Goal: Information Seeking & Learning: Learn about a topic

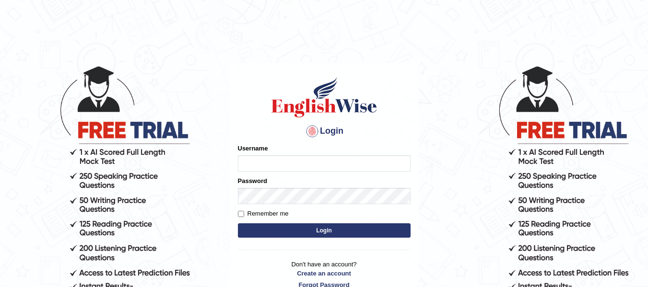
type input "Pawandeep_64"
click at [300, 229] on button "Login" at bounding box center [324, 231] width 173 height 14
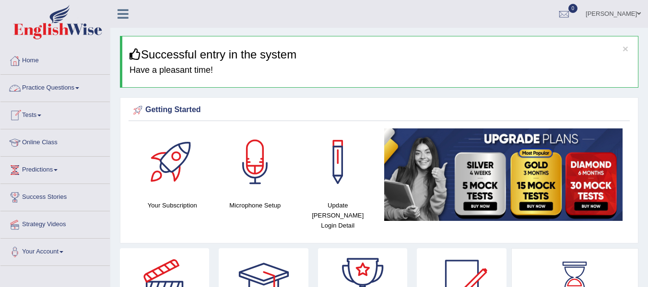
click at [47, 84] on link "Practice Questions" at bounding box center [54, 87] width 109 height 24
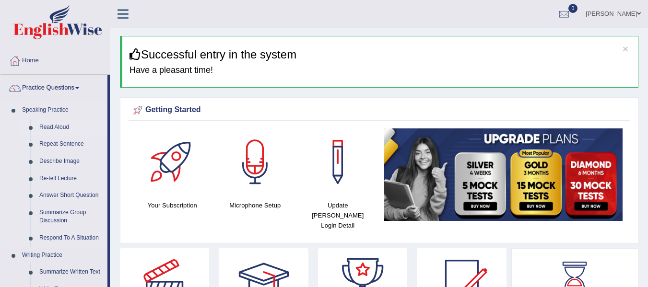
click at [49, 124] on link "Read Aloud" at bounding box center [71, 127] width 72 height 17
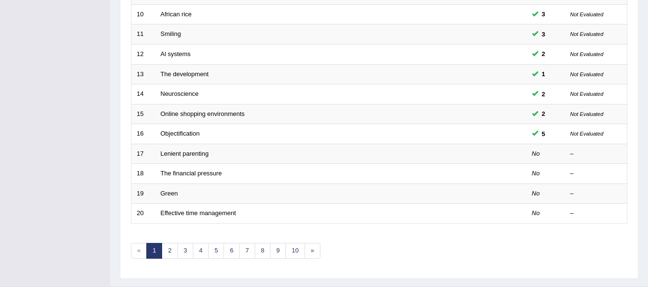
scroll to position [348, 0]
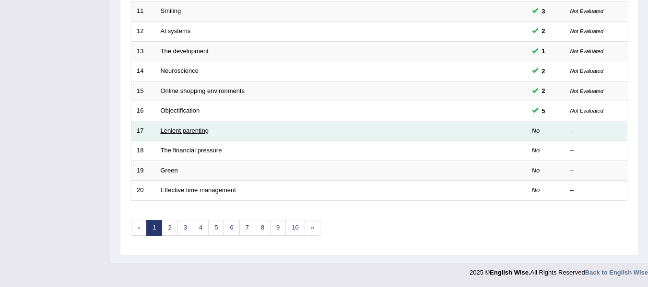
click at [186, 131] on link "Lenient parenting" at bounding box center [185, 130] width 48 height 7
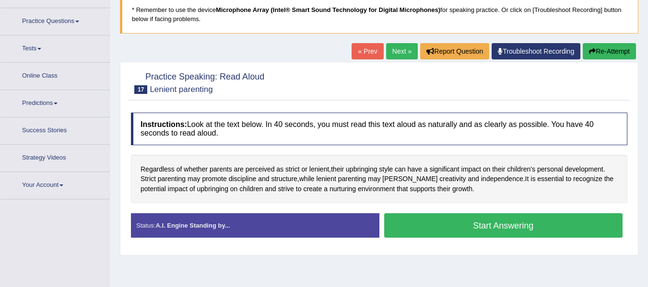
scroll to position [80, 0]
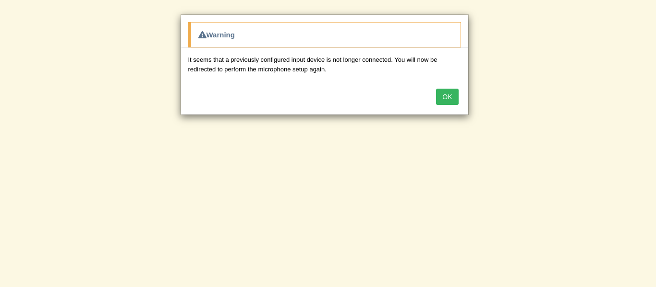
click at [443, 98] on button "OK" at bounding box center [447, 97] width 22 height 16
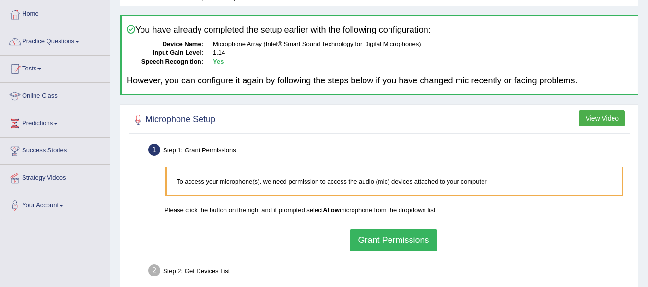
scroll to position [47, 0]
click at [438, 233] on div "To access your microphone(s), we need permission to access the audio (mic) devi…" at bounding box center [394, 209] width 468 height 94
click at [415, 240] on button "Grant Permissions" at bounding box center [393, 240] width 87 height 22
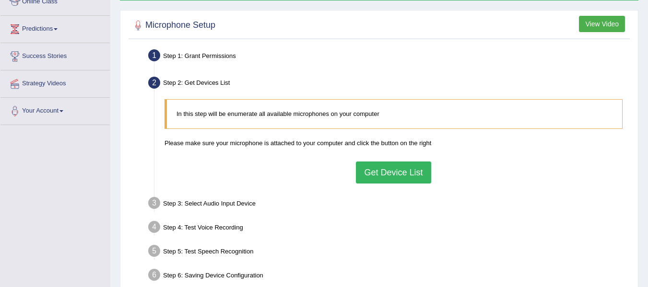
scroll to position [142, 0]
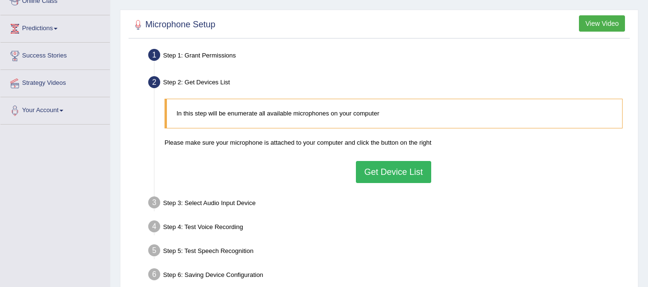
click at [380, 169] on button "Get Device List" at bounding box center [393, 172] width 75 height 22
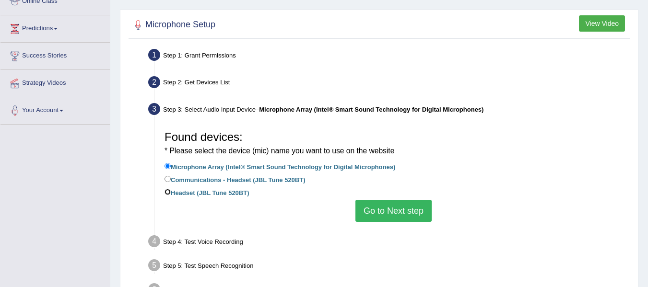
click at [170, 193] on input "Headset (JBL Tune 520BT)" at bounding box center [168, 192] width 6 height 6
radio input "true"
click at [376, 211] on button "Go to Next step" at bounding box center [394, 211] width 76 height 22
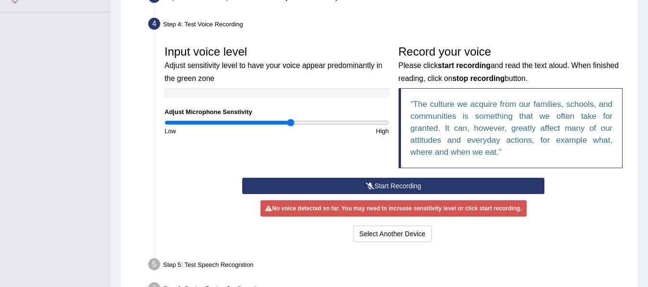
scroll to position [254, 0]
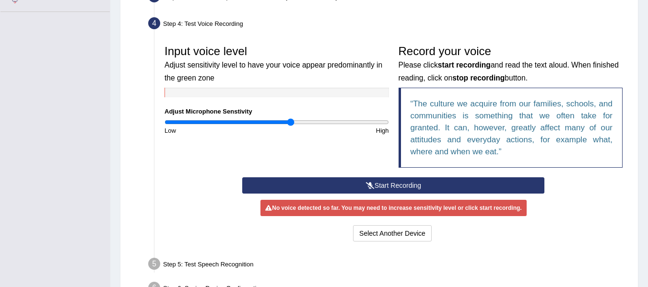
click at [366, 183] on icon at bounding box center [370, 185] width 9 height 7
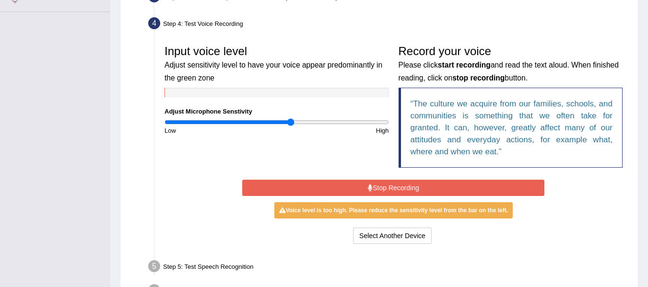
click at [366, 183] on button "Stop Recording" at bounding box center [393, 188] width 302 height 16
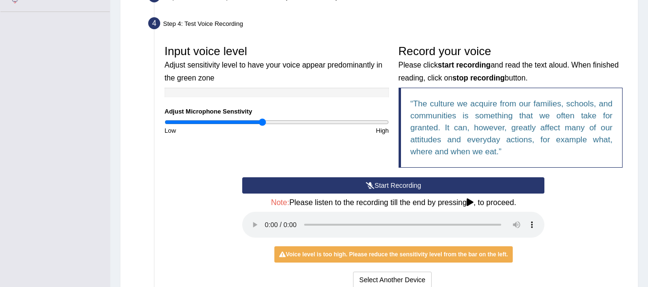
click at [262, 122] on input "range" at bounding box center [277, 123] width 225 height 8
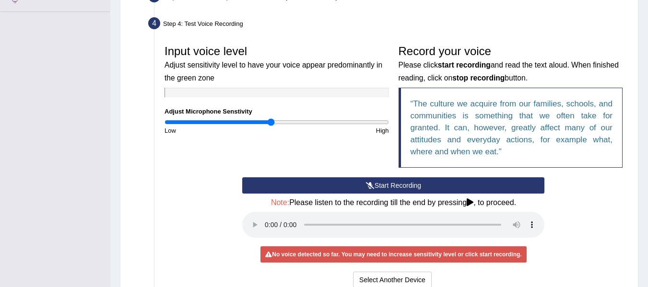
click at [272, 121] on input "range" at bounding box center [277, 123] width 225 height 8
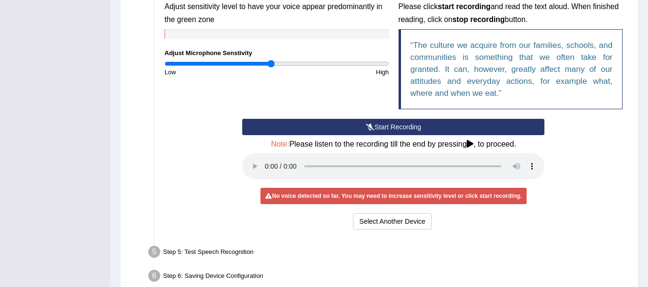
scroll to position [314, 0]
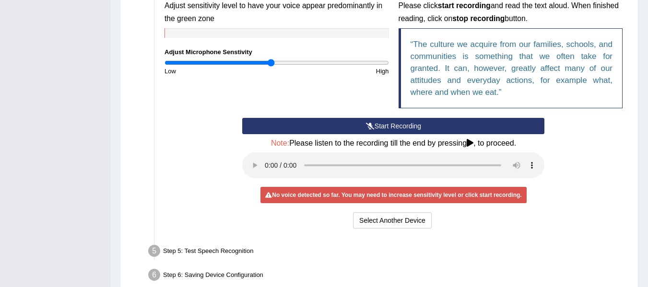
click at [376, 124] on button "Start Recording" at bounding box center [393, 126] width 302 height 16
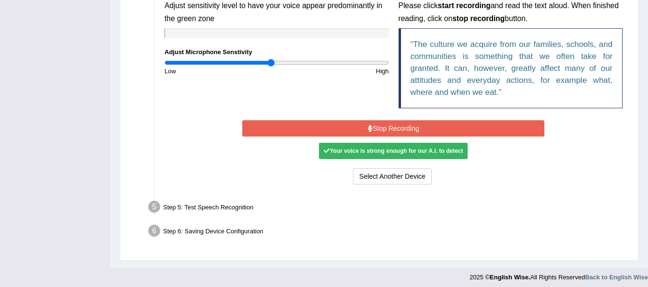
click at [390, 131] on button "Stop Recording" at bounding box center [393, 128] width 302 height 16
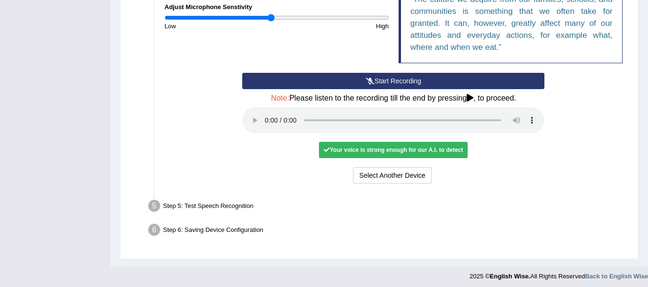
scroll to position [359, 0]
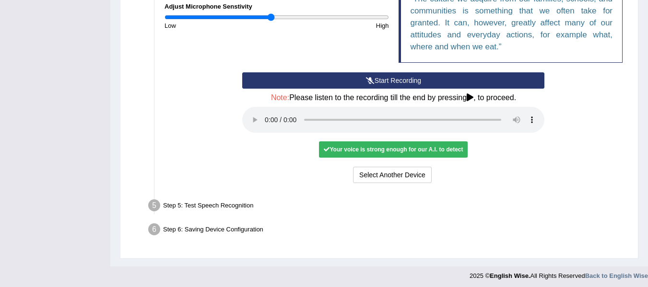
click at [214, 205] on div "Step 5: Test Speech Recognition" at bounding box center [389, 207] width 490 height 21
click at [346, 148] on div "Your voice is strong enough for our A.I. to detect" at bounding box center [393, 150] width 149 height 16
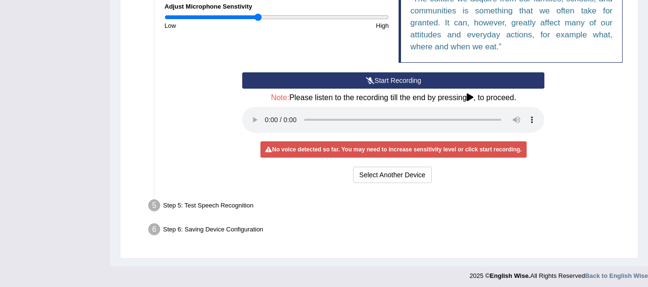
click at [259, 19] on input "range" at bounding box center [277, 17] width 225 height 8
click at [263, 18] on input "range" at bounding box center [277, 17] width 225 height 8
type input "0.94"
click at [270, 18] on input "range" at bounding box center [277, 17] width 225 height 8
click at [353, 81] on button "Start Recording" at bounding box center [393, 80] width 302 height 16
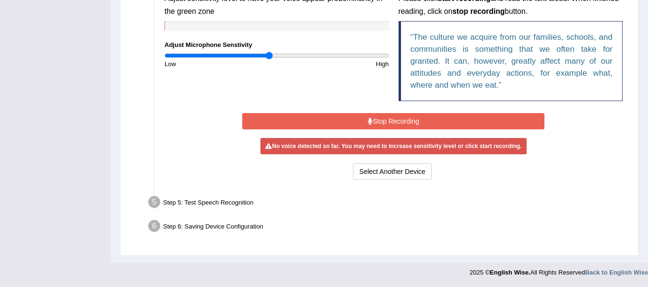
scroll to position [319, 0]
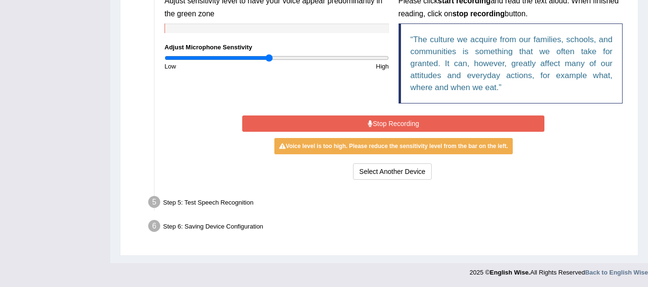
click at [348, 128] on button "Stop Recording" at bounding box center [393, 124] width 302 height 16
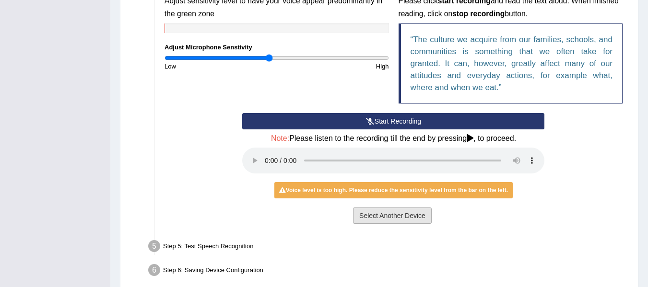
click at [376, 212] on button "Select Another Device" at bounding box center [392, 216] width 79 height 16
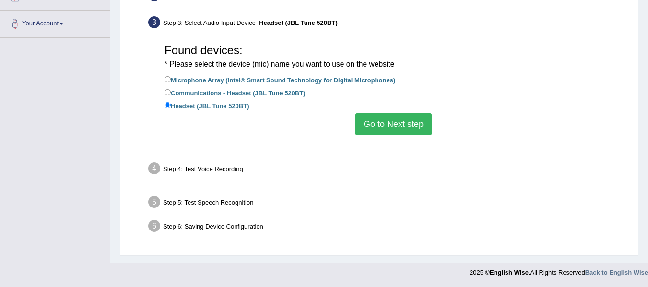
scroll to position [216, 0]
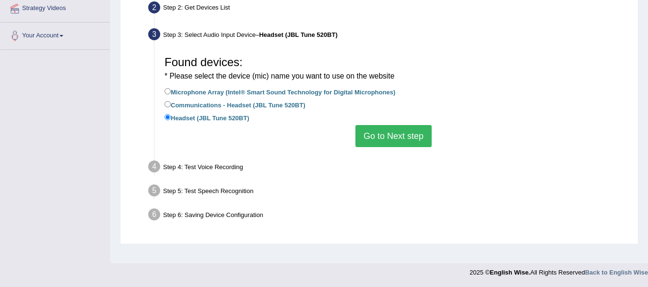
click at [171, 104] on label "Communications - Headset (JBL Tune 520BT)" at bounding box center [235, 104] width 141 height 11
click at [171, 104] on input "Communications - Headset (JBL Tune 520BT)" at bounding box center [168, 104] width 6 height 6
radio input "true"
click at [382, 127] on button "Go to Next step" at bounding box center [394, 136] width 76 height 22
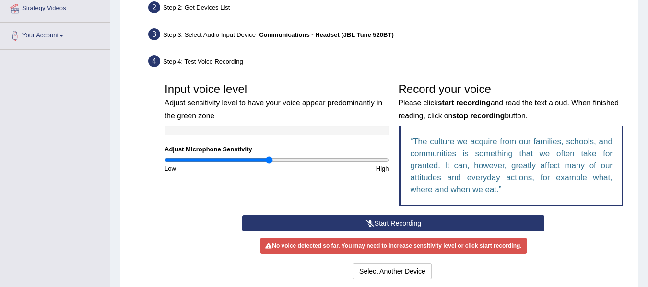
click at [389, 215] on button "Start Recording" at bounding box center [393, 223] width 302 height 16
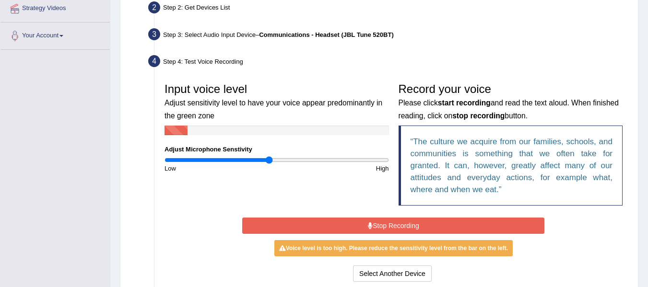
click at [379, 227] on button "Stop Recording" at bounding box center [393, 226] width 302 height 16
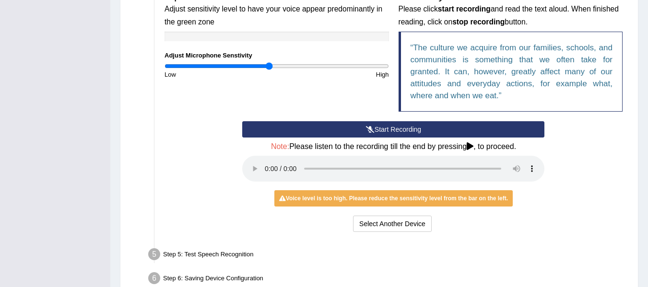
scroll to position [311, 0]
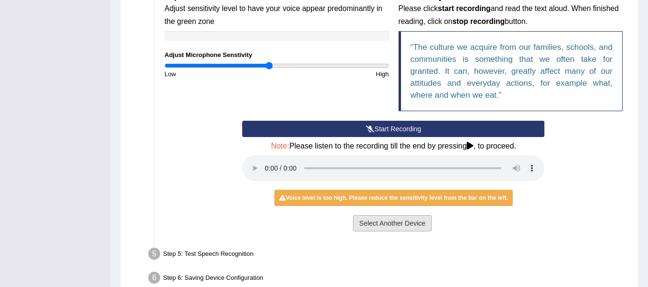
click at [369, 222] on button "Select Another Device" at bounding box center [392, 223] width 79 height 16
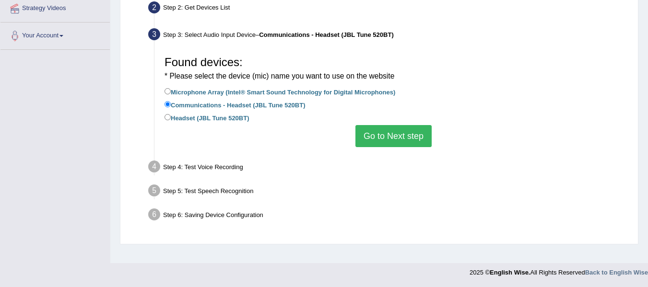
scroll to position [216, 0]
click at [168, 90] on input "Microphone Array (Intel® Smart Sound Technology for Digital Microphones)" at bounding box center [168, 91] width 6 height 6
radio input "true"
click at [388, 132] on button "Go to Next step" at bounding box center [394, 136] width 76 height 22
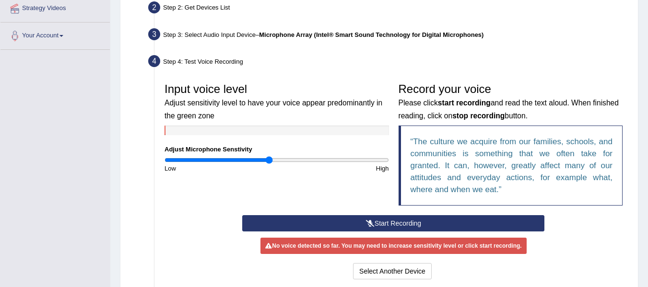
click at [401, 221] on button "Start Recording" at bounding box center [393, 223] width 302 height 16
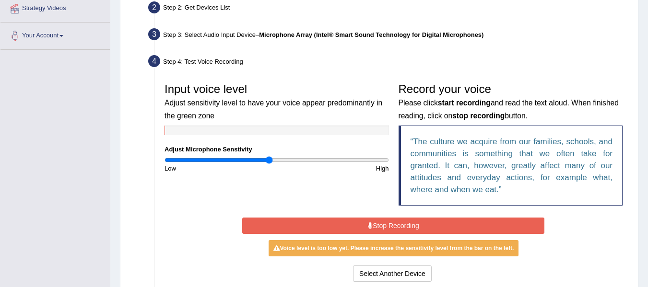
click at [387, 225] on button "Stop Recording" at bounding box center [393, 226] width 302 height 16
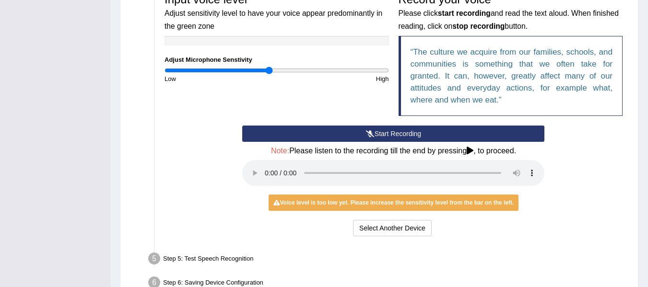
scroll to position [307, 0]
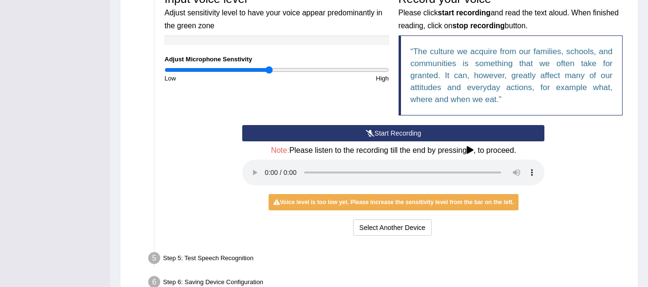
click at [384, 207] on div "Voice level is too low yet. Please increase the sensitivity level from the bar …" at bounding box center [394, 202] width 251 height 16
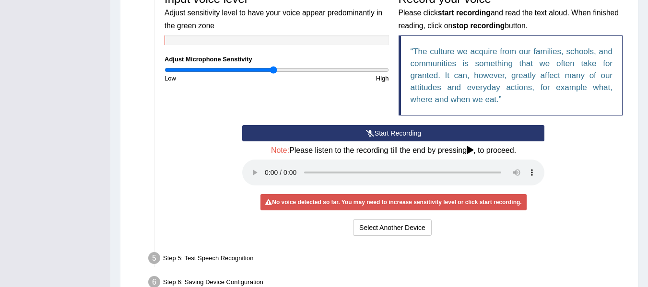
click at [274, 71] on input "range" at bounding box center [277, 70] width 225 height 8
click at [277, 71] on input "range" at bounding box center [277, 70] width 225 height 8
type input "1.08"
click at [284, 71] on input "range" at bounding box center [277, 70] width 225 height 8
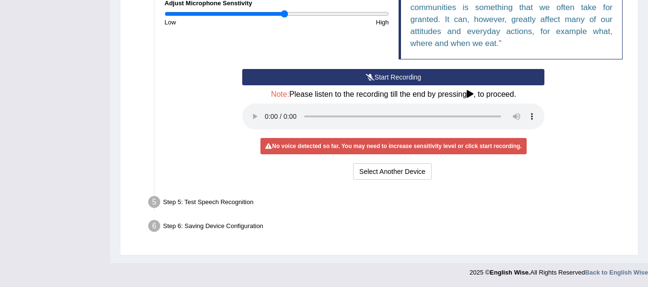
click at [222, 203] on div "Step 5: Test Speech Recognition" at bounding box center [389, 203] width 490 height 21
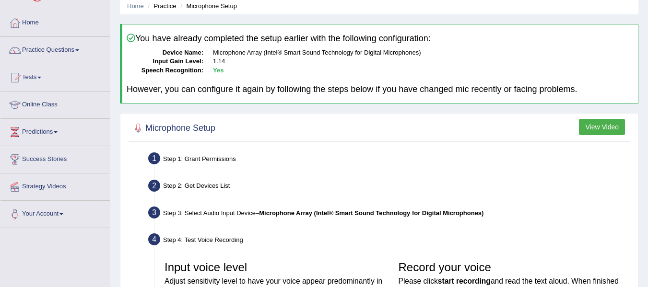
scroll to position [36, 0]
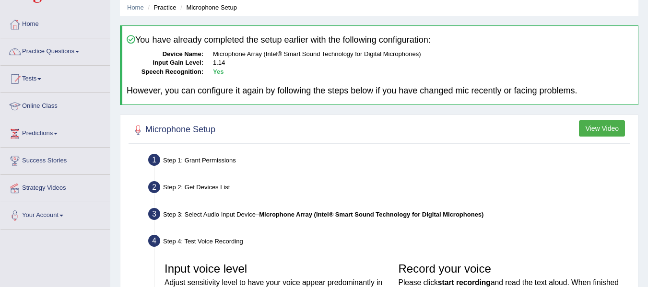
click at [593, 124] on button "View Video" at bounding box center [602, 128] width 46 height 16
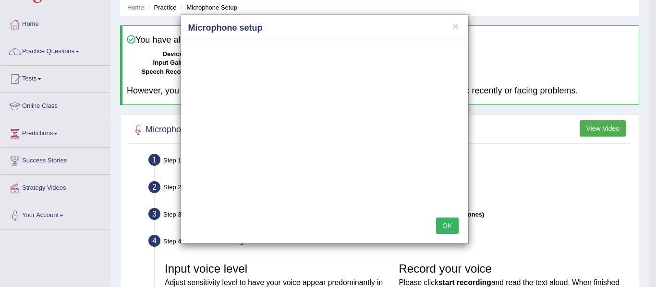
click at [441, 226] on button "OK" at bounding box center [447, 226] width 22 height 16
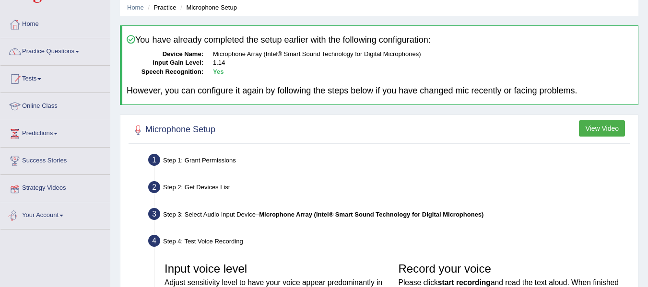
click at [37, 214] on link "Your Account" at bounding box center [54, 215] width 109 height 24
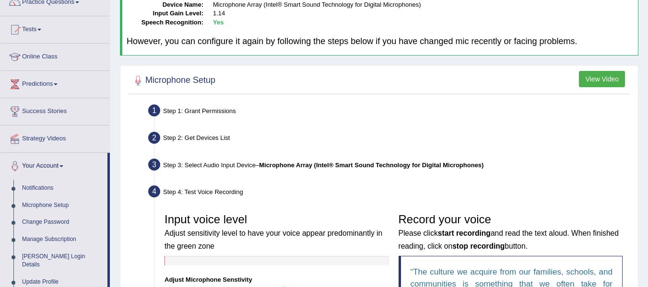
scroll to position [86, 0]
click at [61, 206] on link "Microphone Setup" at bounding box center [63, 205] width 90 height 17
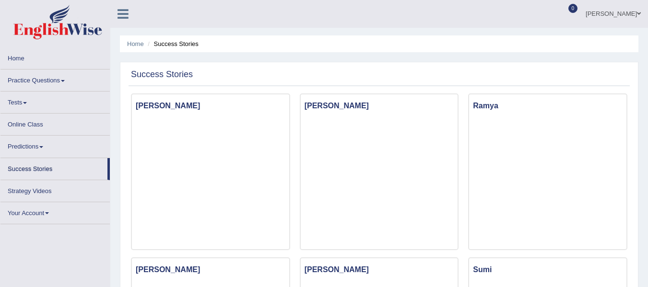
click at [43, 203] on link "Your Account" at bounding box center [54, 212] width 109 height 19
click at [41, 212] on link "Your Account" at bounding box center [54, 212] width 109 height 19
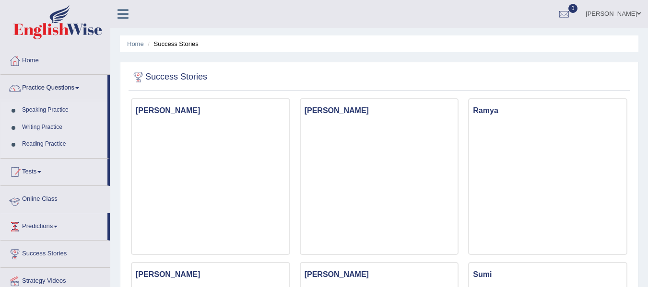
click at [41, 212] on ul "Home Practice Questions Speaking Practice Read Aloud Repeat Sentence Describe I…" at bounding box center [54, 185] width 109 height 275
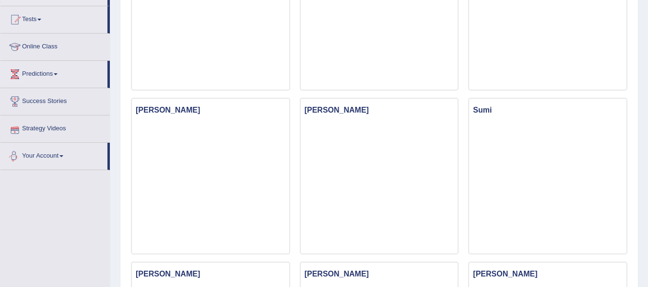
scroll to position [165, 0]
click at [58, 155] on link "Your Account" at bounding box center [53, 155] width 107 height 24
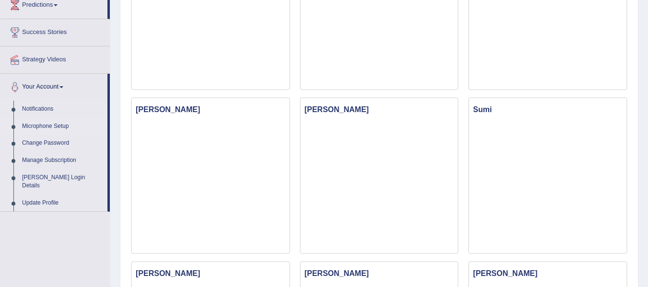
click at [42, 126] on link "Microphone Setup" at bounding box center [63, 126] width 90 height 17
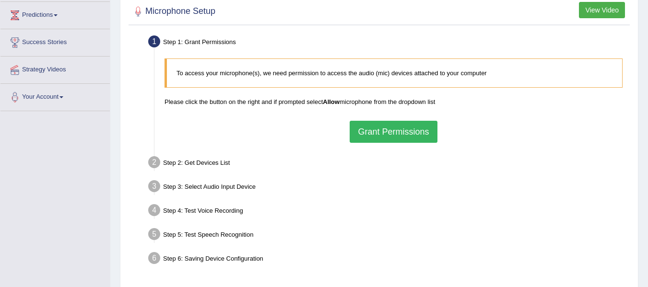
scroll to position [156, 0]
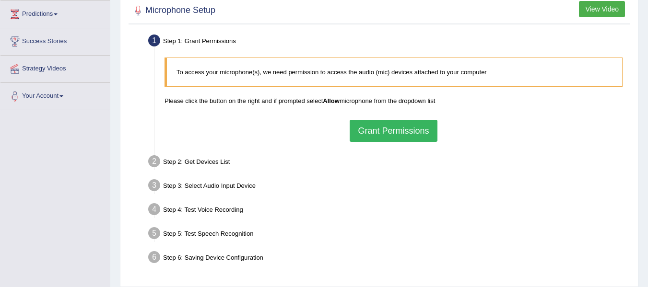
click at [376, 134] on button "Grant Permissions" at bounding box center [393, 131] width 87 height 22
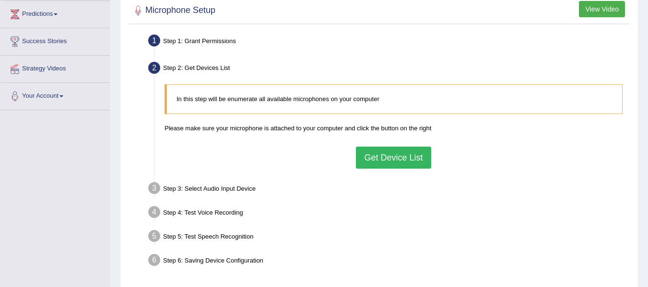
click at [368, 155] on button "Get Device List" at bounding box center [393, 158] width 75 height 22
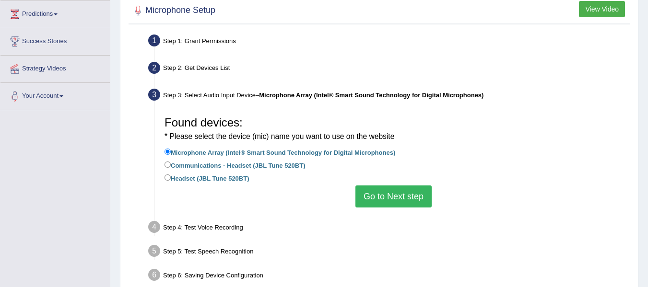
click at [363, 198] on button "Go to Next step" at bounding box center [394, 197] width 76 height 22
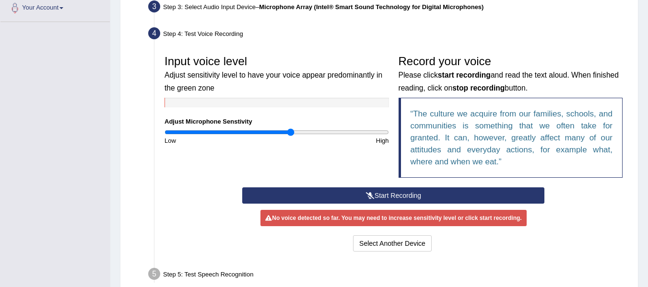
scroll to position [245, 0]
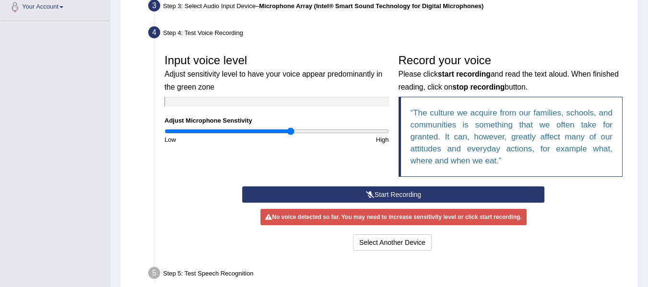
click at [398, 194] on button "Start Recording" at bounding box center [393, 195] width 302 height 16
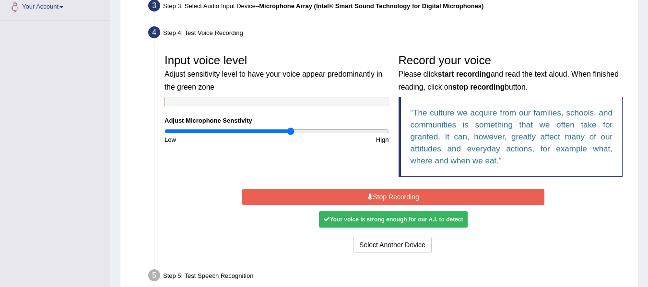
click at [402, 195] on button "Stop Recording" at bounding box center [393, 197] width 302 height 16
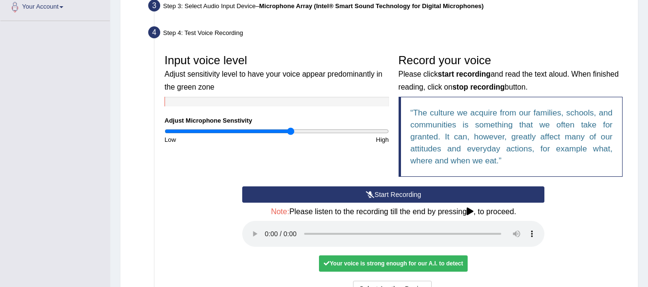
click at [418, 269] on div "Your voice is strong enough for our A.I. to detect" at bounding box center [393, 264] width 149 height 16
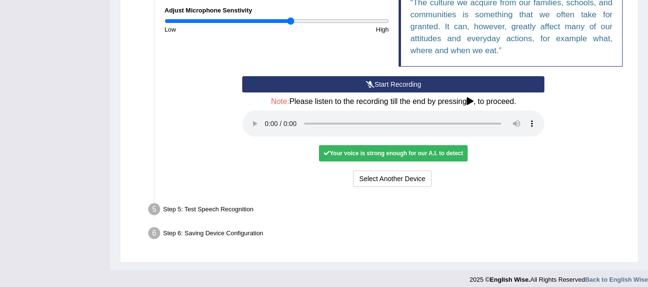
scroll to position [359, 0]
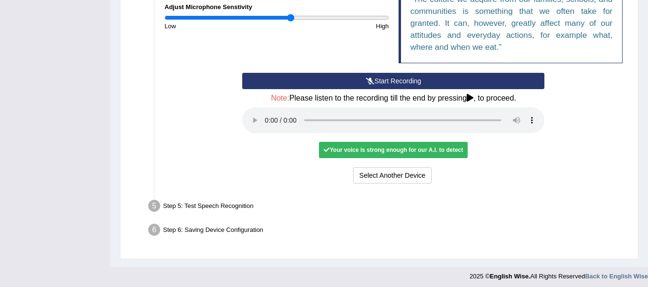
click at [412, 148] on div "Your voice is strong enough for our A.I. to detect" at bounding box center [393, 150] width 149 height 16
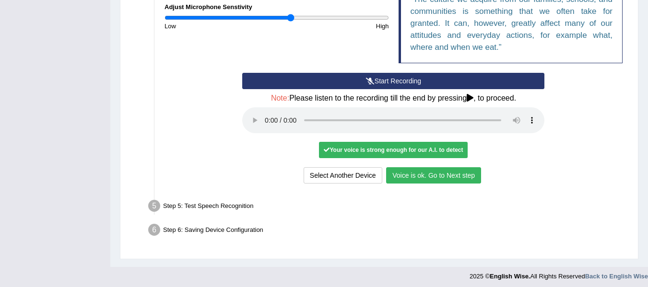
click at [329, 154] on div "Your voice is strong enough for our A.I. to detect" at bounding box center [393, 150] width 149 height 16
click at [432, 177] on button "Voice is ok. Go to Next step" at bounding box center [433, 176] width 95 height 16
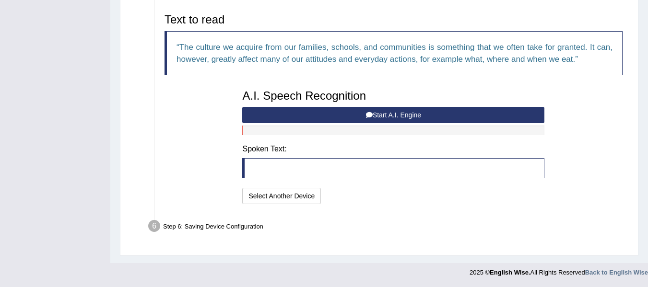
scroll to position [313, 0]
click at [363, 120] on button "Start A.I. Engine" at bounding box center [393, 115] width 302 height 16
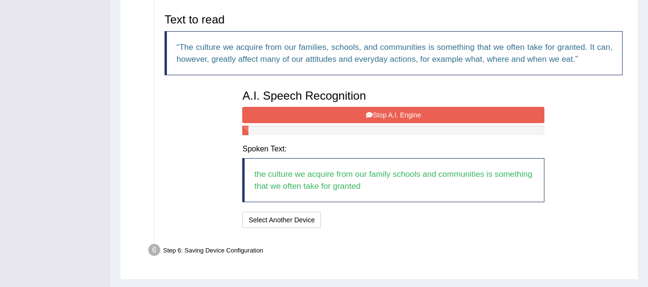
click at [383, 115] on button "Stop A.I. Engine" at bounding box center [393, 115] width 302 height 16
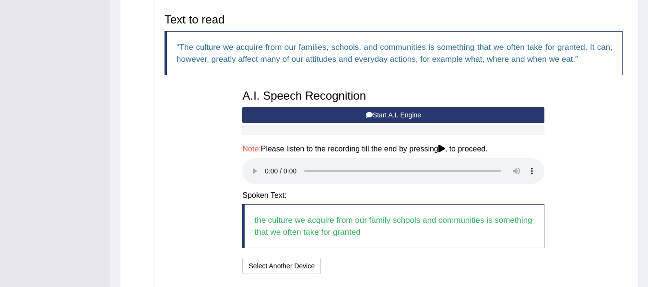
scroll to position [383, 0]
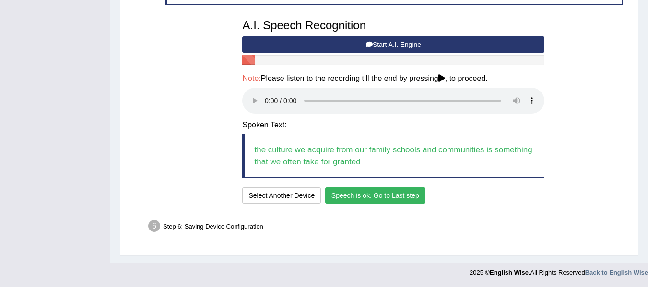
click at [351, 195] on button "Speech is ok. Go to Last step" at bounding box center [375, 196] width 100 height 16
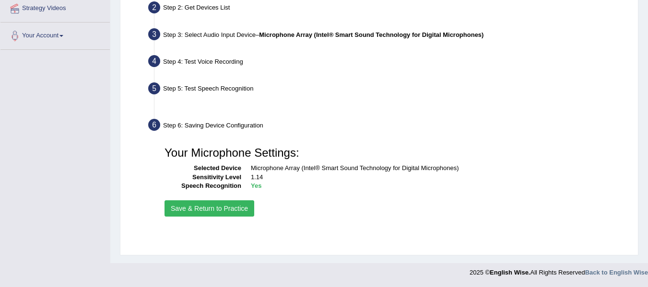
scroll to position [216, 0]
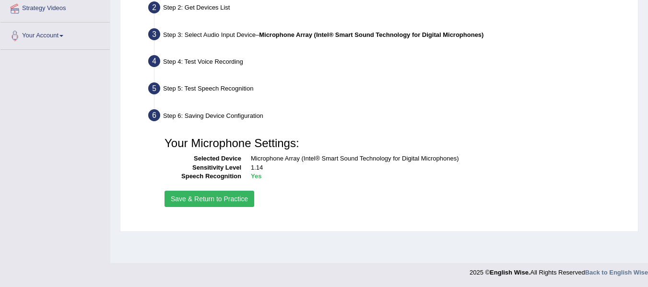
click at [223, 199] on button "Save & Return to Practice" at bounding box center [210, 199] width 90 height 16
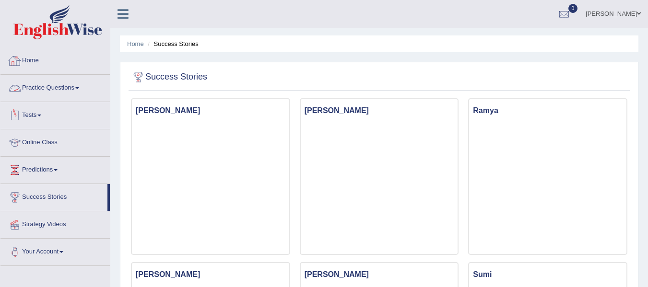
click at [52, 84] on link "Practice Questions" at bounding box center [54, 87] width 109 height 24
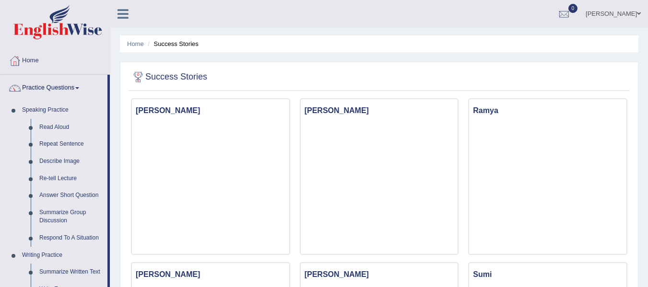
click at [53, 123] on link "Read Aloud" at bounding box center [71, 127] width 72 height 17
click at [58, 124] on link "Read Aloud" at bounding box center [71, 127] width 72 height 17
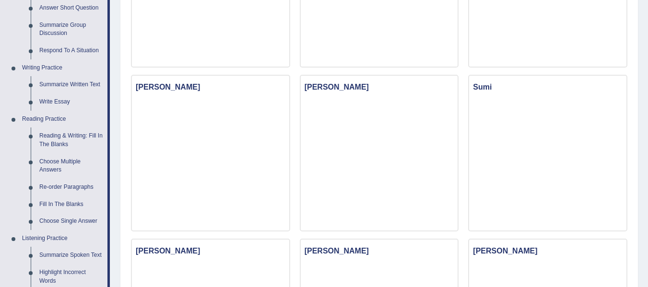
scroll to position [324, 0]
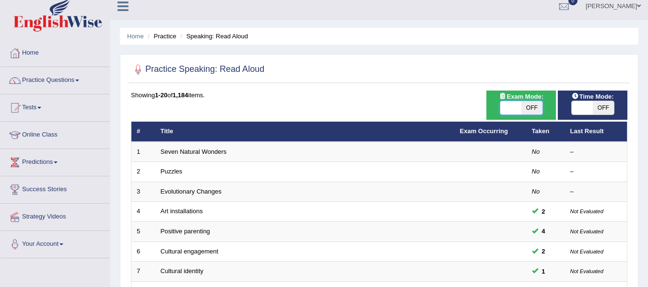
click at [515, 106] on span at bounding box center [511, 107] width 21 height 13
checkbox input "true"
click at [590, 101] on div "ON OFF" at bounding box center [593, 108] width 43 height 14
click at [576, 110] on span at bounding box center [582, 107] width 21 height 13
checkbox input "true"
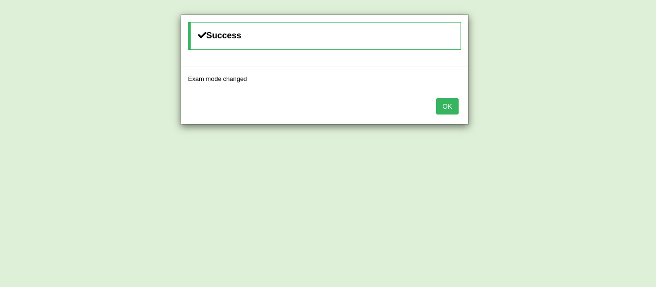
click at [454, 103] on button "OK" at bounding box center [447, 106] width 22 height 16
click at [443, 105] on button "OK" at bounding box center [447, 106] width 22 height 16
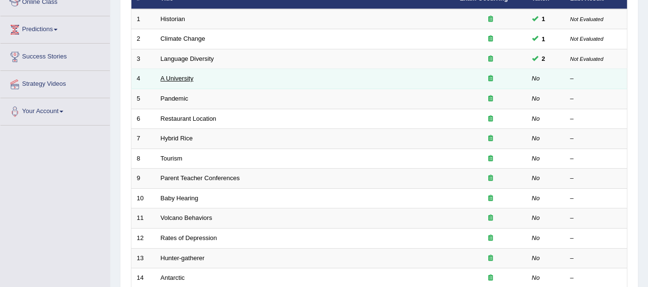
click at [175, 76] on link "A University" at bounding box center [177, 78] width 33 height 7
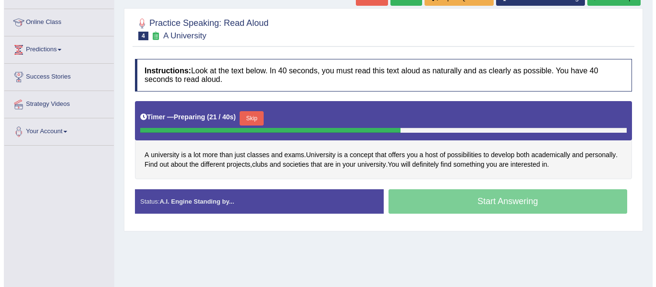
scroll to position [123, 0]
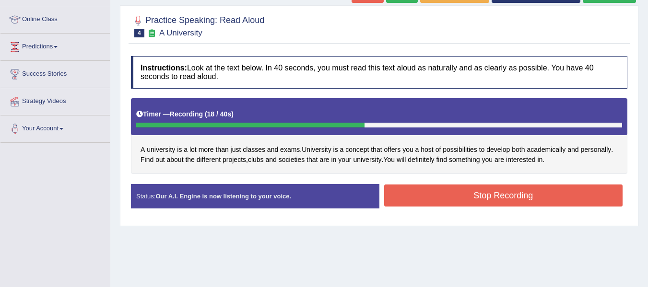
click at [460, 200] on button "Stop Recording" at bounding box center [503, 196] width 239 height 22
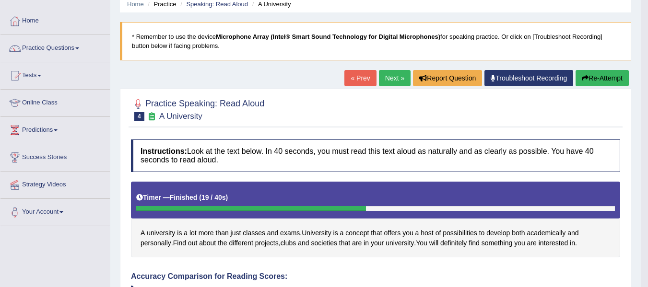
scroll to position [0, 0]
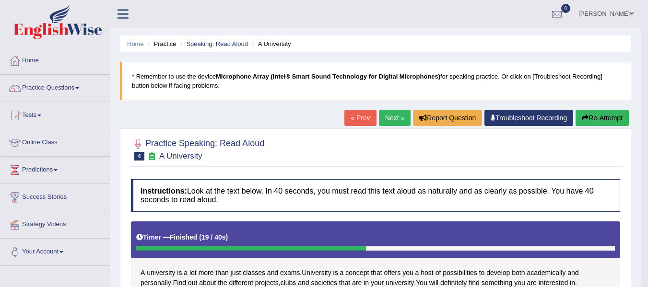
click at [388, 114] on link "Next »" at bounding box center [395, 118] width 32 height 16
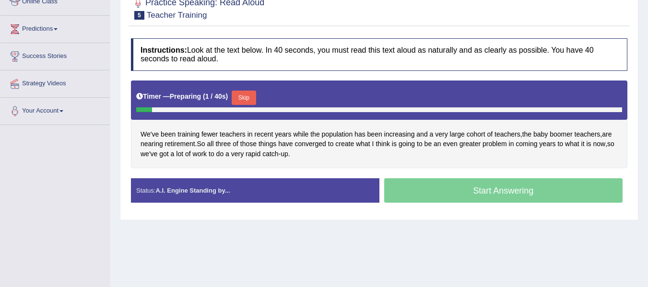
scroll to position [142, 0]
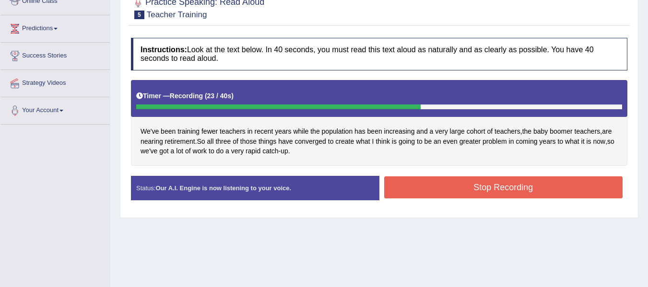
click at [413, 183] on button "Stop Recording" at bounding box center [503, 188] width 239 height 22
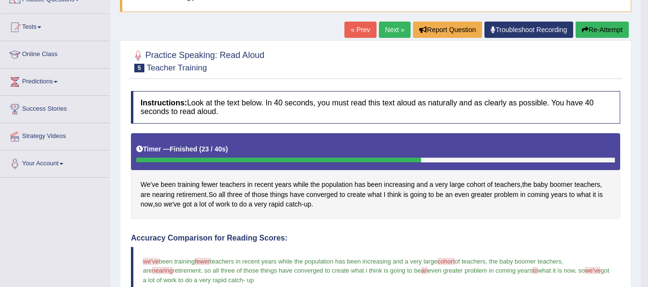
scroll to position [71, 0]
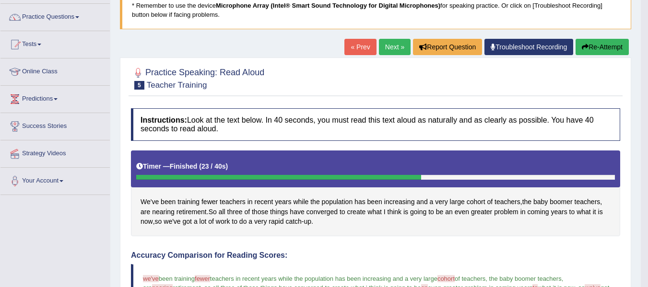
click at [393, 49] on link "Next »" at bounding box center [395, 47] width 32 height 16
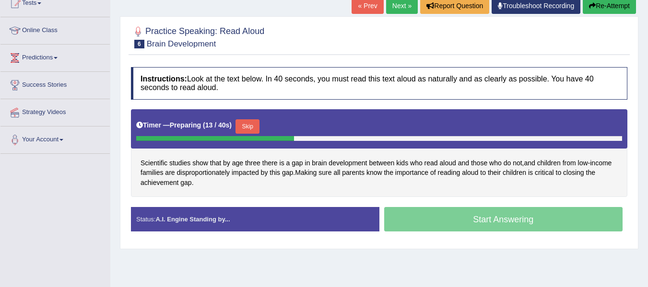
scroll to position [113, 0]
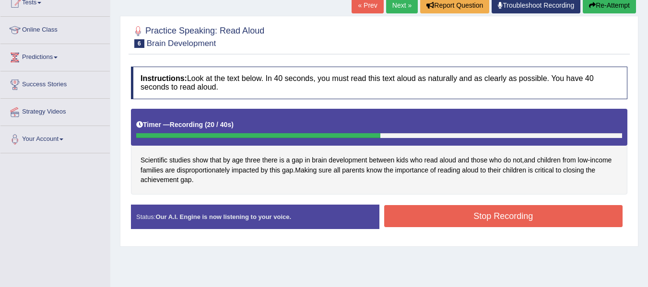
click at [439, 228] on div "Stop Recording" at bounding box center [504, 217] width 249 height 24
click at [439, 218] on button "Stop Recording" at bounding box center [503, 216] width 239 height 22
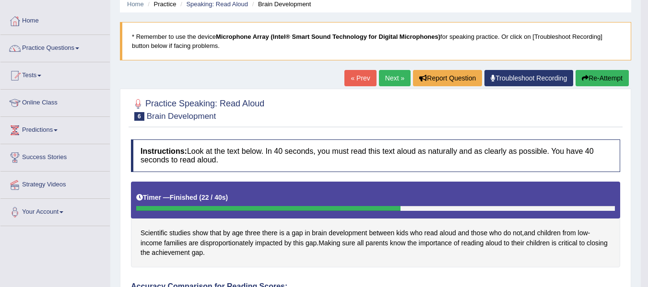
scroll to position [0, 0]
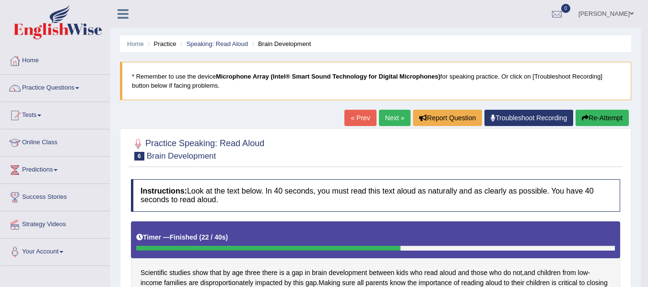
click at [385, 117] on link "Next »" at bounding box center [395, 118] width 32 height 16
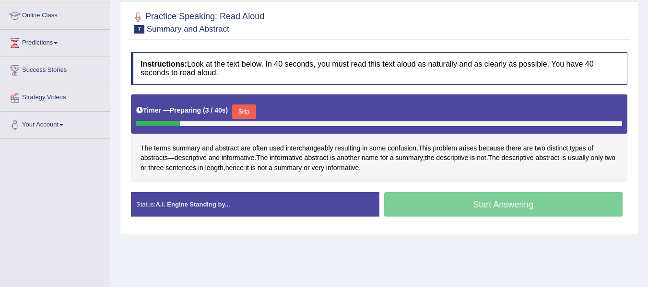
scroll to position [130, 0]
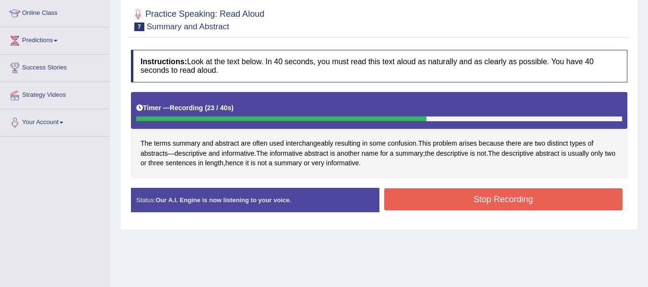
click at [395, 207] on button "Stop Recording" at bounding box center [503, 200] width 239 height 22
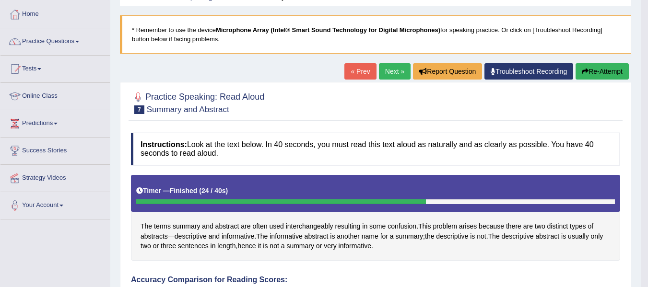
scroll to position [46, 0]
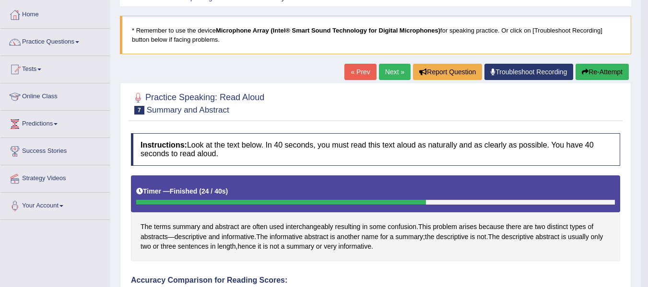
click at [387, 73] on link "Next »" at bounding box center [395, 72] width 32 height 16
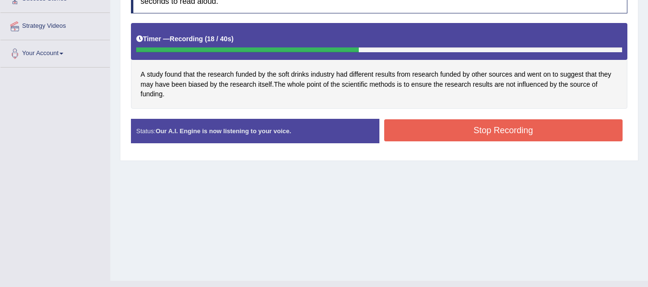
click at [419, 132] on button "Stop Recording" at bounding box center [503, 131] width 239 height 22
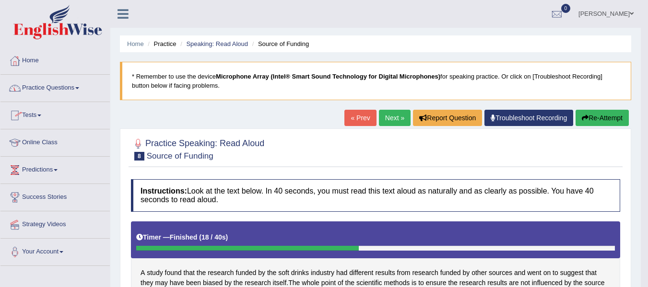
click at [48, 84] on link "Practice Questions" at bounding box center [54, 87] width 109 height 24
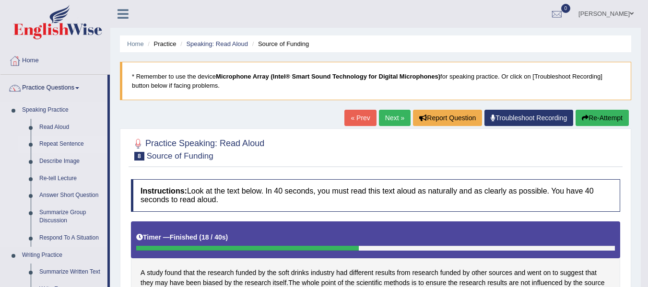
click at [70, 143] on link "Repeat Sentence" at bounding box center [71, 144] width 72 height 17
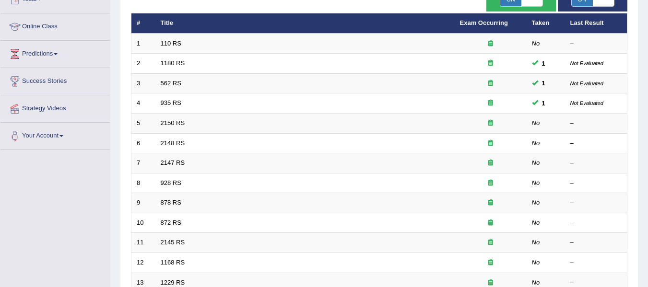
scroll to position [117, 0]
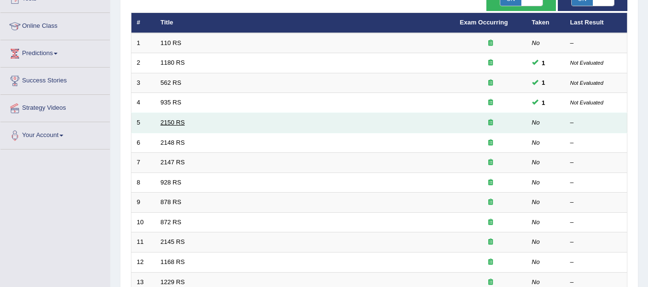
click at [176, 119] on link "2150 RS" at bounding box center [173, 122] width 24 height 7
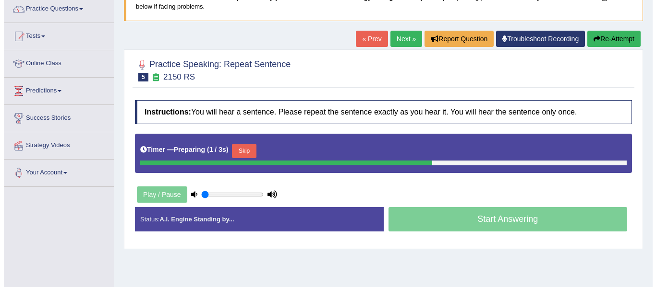
scroll to position [80, 0]
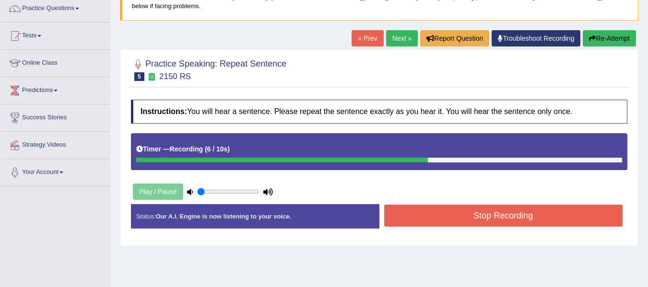
click at [452, 212] on button "Stop Recording" at bounding box center [503, 216] width 239 height 22
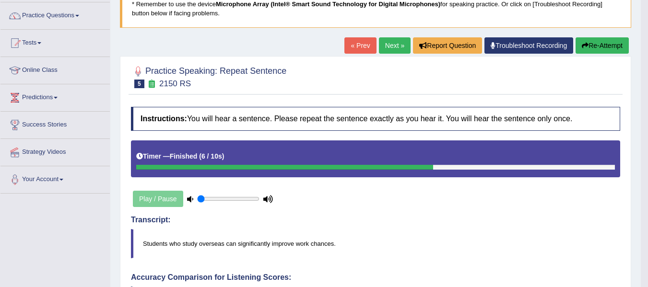
scroll to position [72, 0]
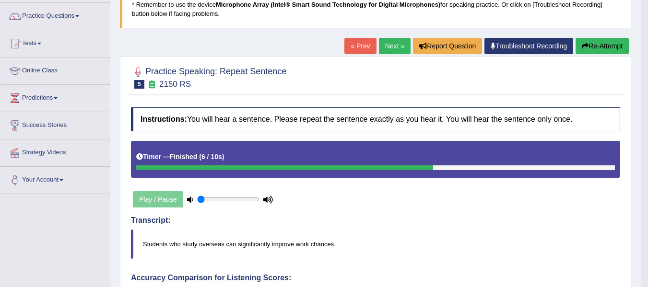
click at [389, 45] on link "Next »" at bounding box center [395, 46] width 32 height 16
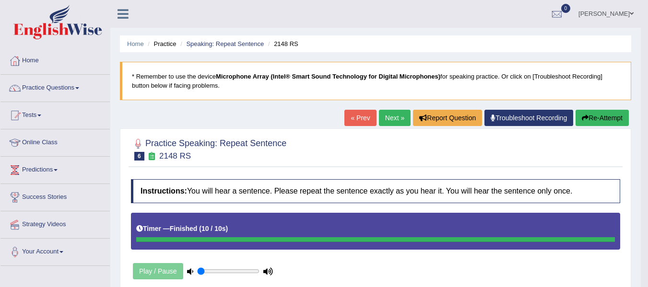
click at [390, 114] on link "Next »" at bounding box center [395, 118] width 32 height 16
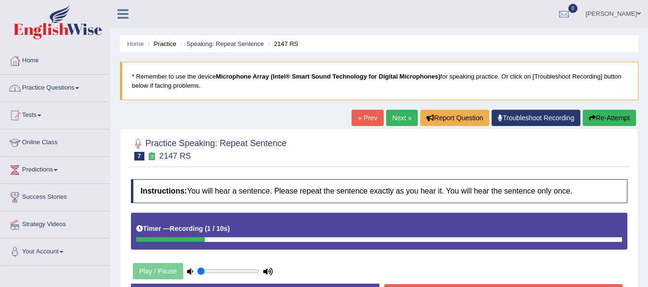
click at [51, 84] on link "Practice Questions" at bounding box center [54, 87] width 109 height 24
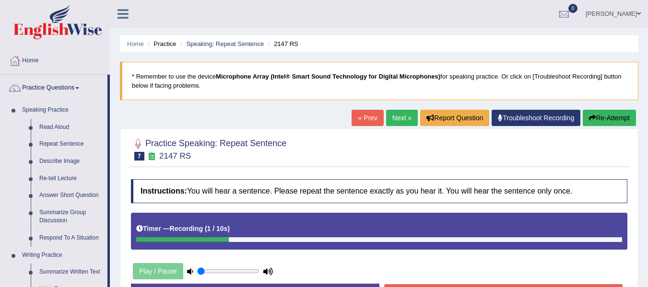
click at [51, 84] on link "Practice Questions" at bounding box center [53, 87] width 107 height 24
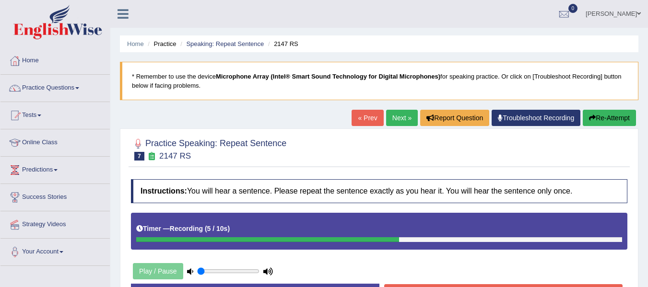
click at [36, 115] on link "Tests" at bounding box center [54, 114] width 109 height 24
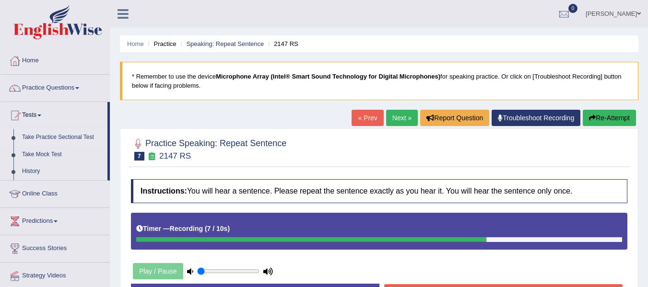
click at [42, 132] on link "Take Practice Sectional Test" at bounding box center [63, 137] width 90 height 17
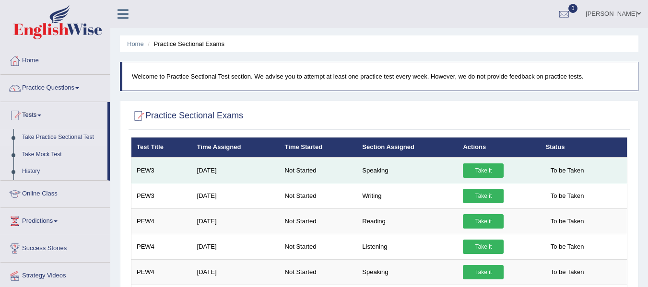
click at [491, 168] on link "Take it" at bounding box center [483, 171] width 41 height 14
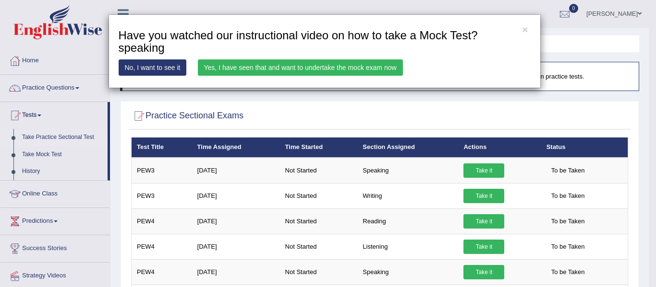
click at [275, 62] on link "Yes, I have seen that and want to undertake the mock exam now" at bounding box center [300, 68] width 205 height 16
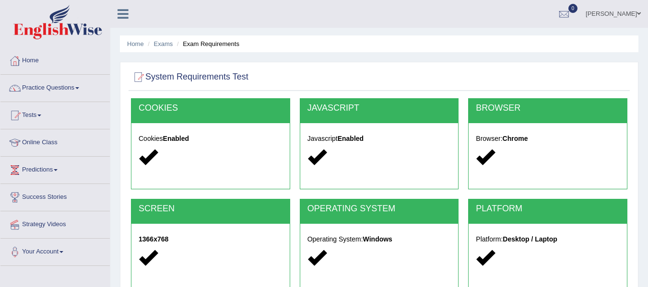
click at [395, 110] on h2 "JAVASCRIPT" at bounding box center [380, 109] width 144 height 10
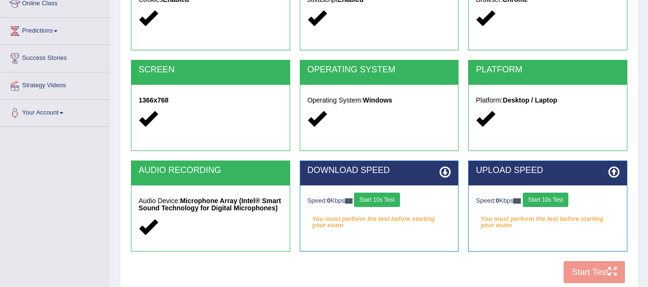
scroll to position [216, 0]
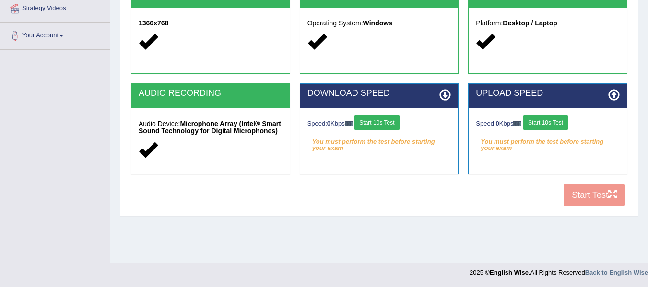
click at [395, 117] on button "Start 10s Test" at bounding box center [377, 123] width 46 height 14
click at [546, 122] on button "Start 10s Test" at bounding box center [546, 123] width 46 height 14
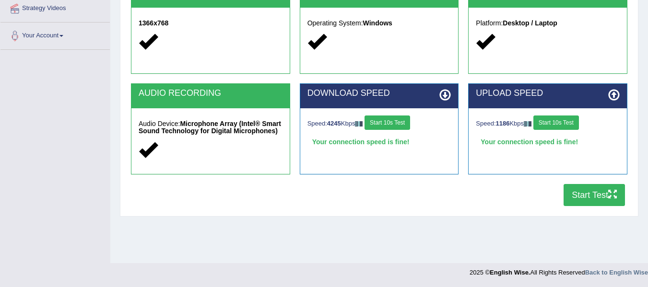
click at [601, 194] on button "Start Test" at bounding box center [594, 195] width 61 height 22
